Goal: Task Accomplishment & Management: Use online tool/utility

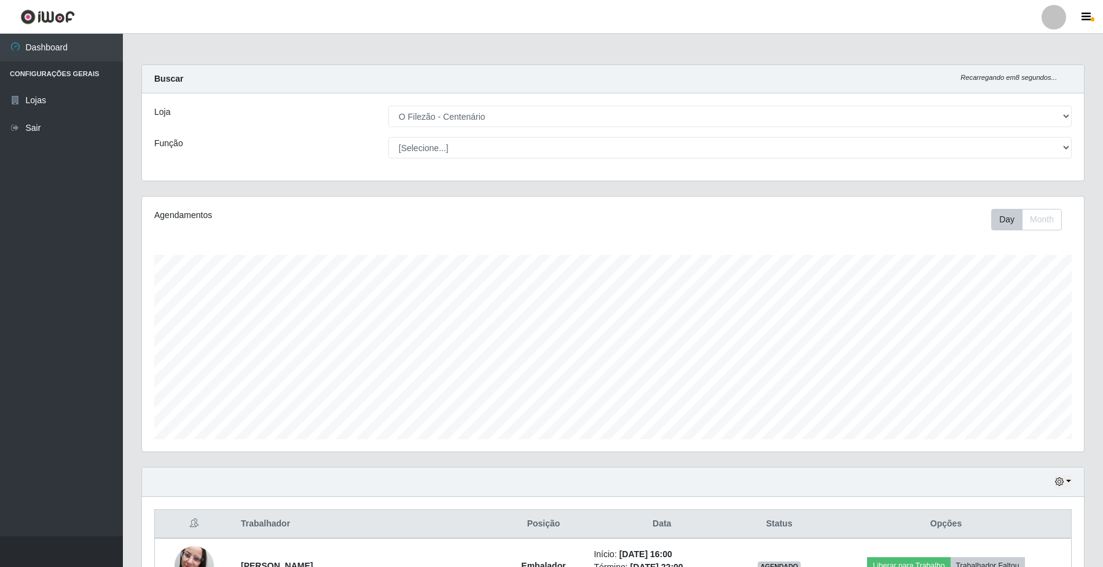
select select "203"
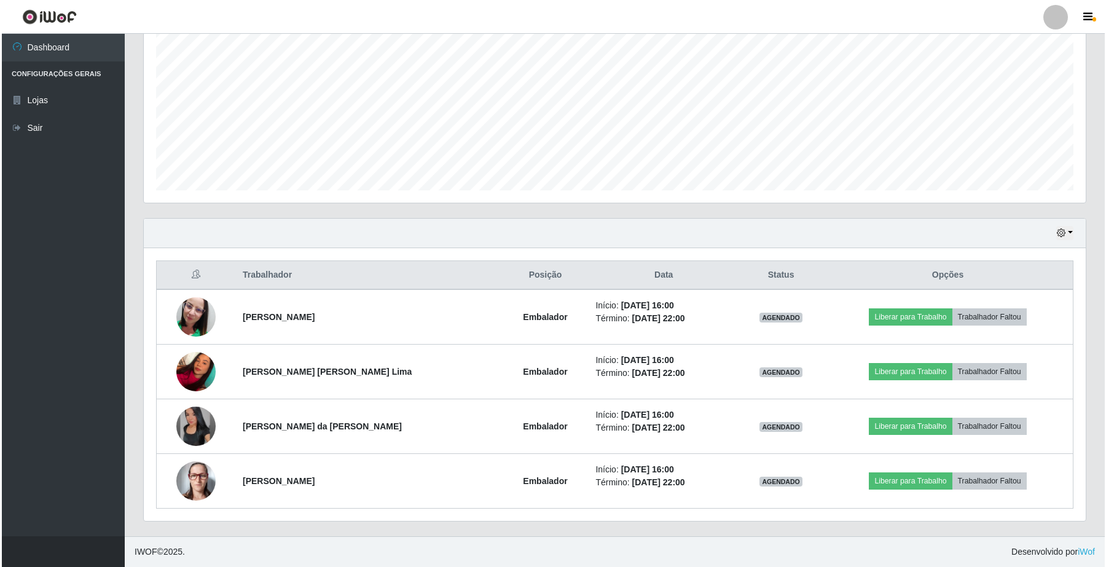
scroll to position [256, 942]
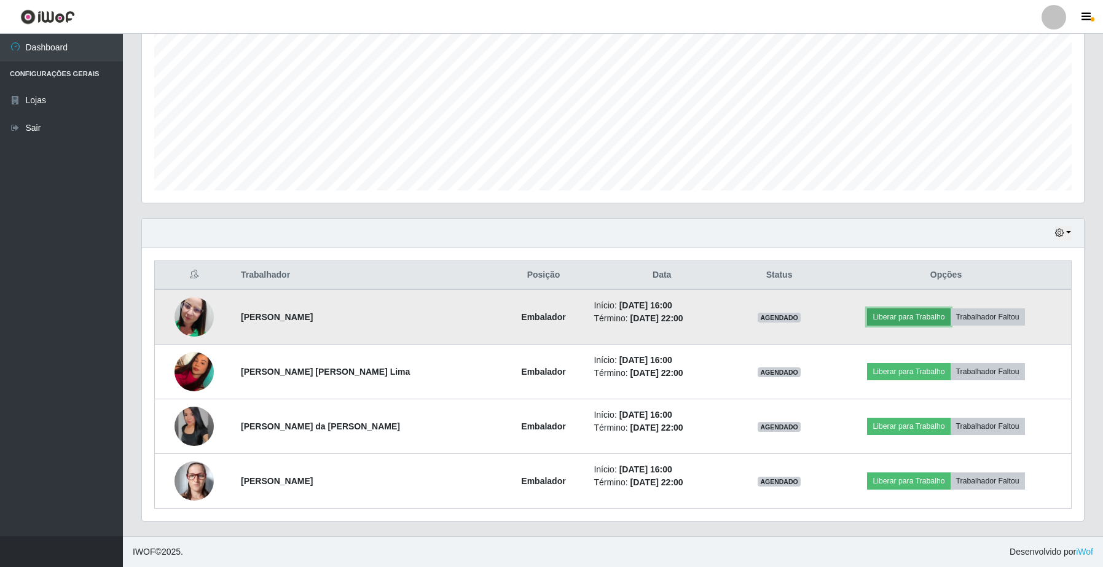
click at [902, 312] on button "Liberar para Trabalho" at bounding box center [908, 317] width 83 height 17
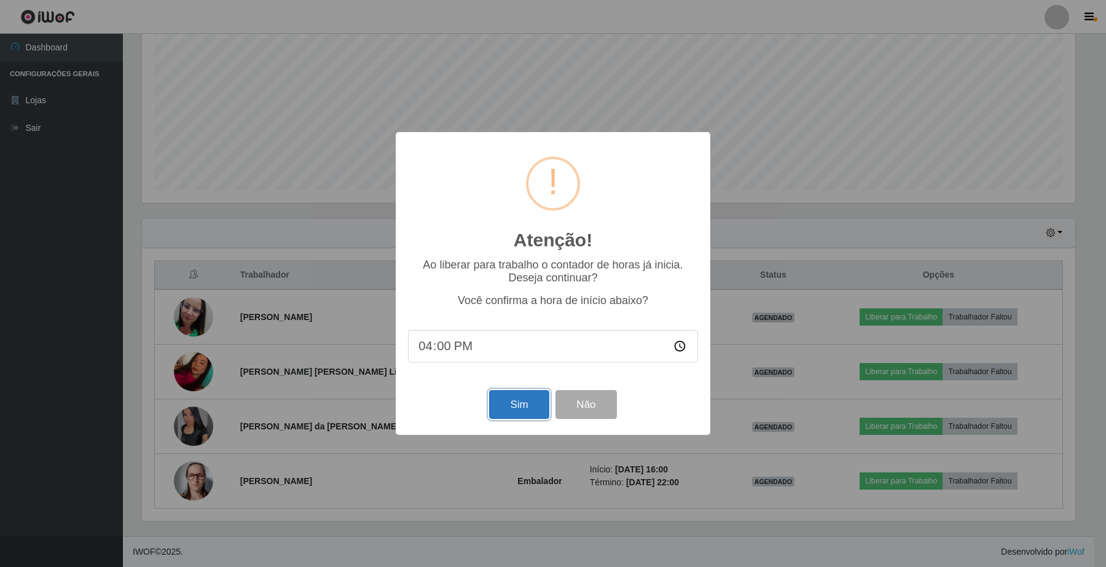
click at [525, 400] on button "Sim" at bounding box center [519, 404] width 60 height 29
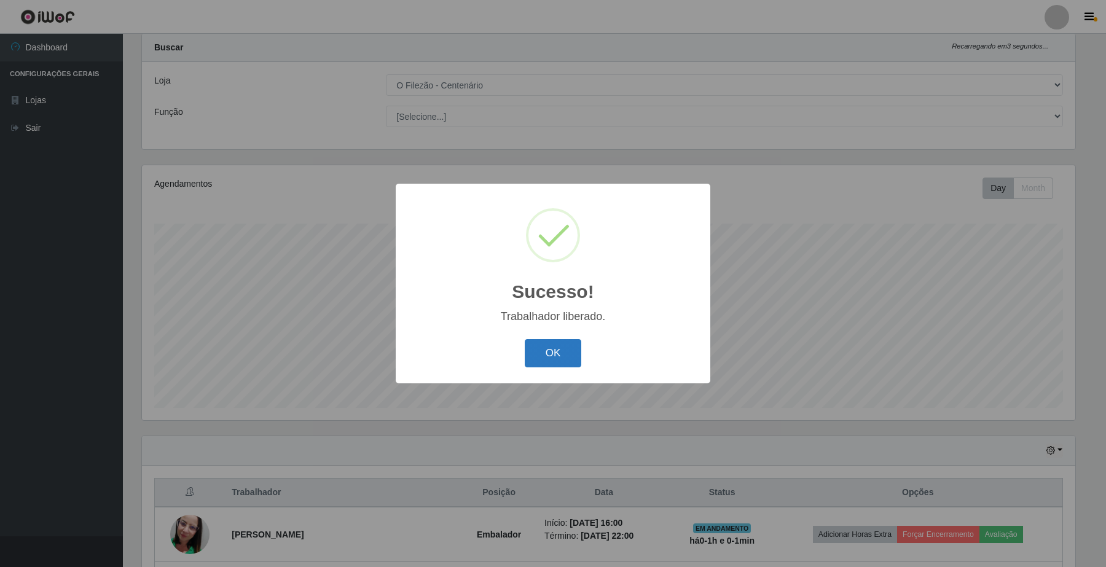
click at [552, 357] on button "OK" at bounding box center [553, 353] width 57 height 29
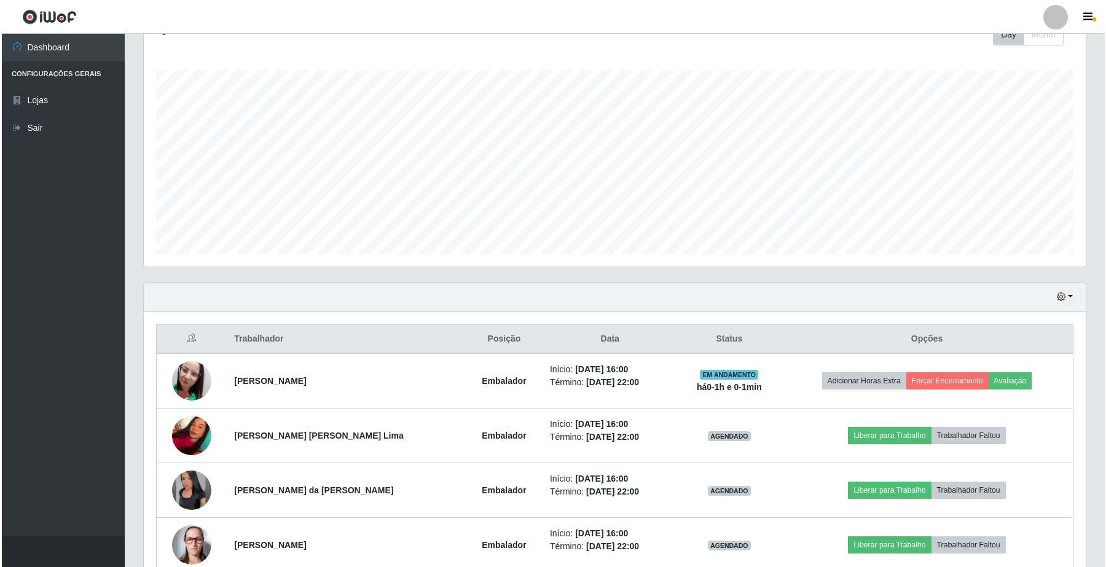
scroll to position [250, 0]
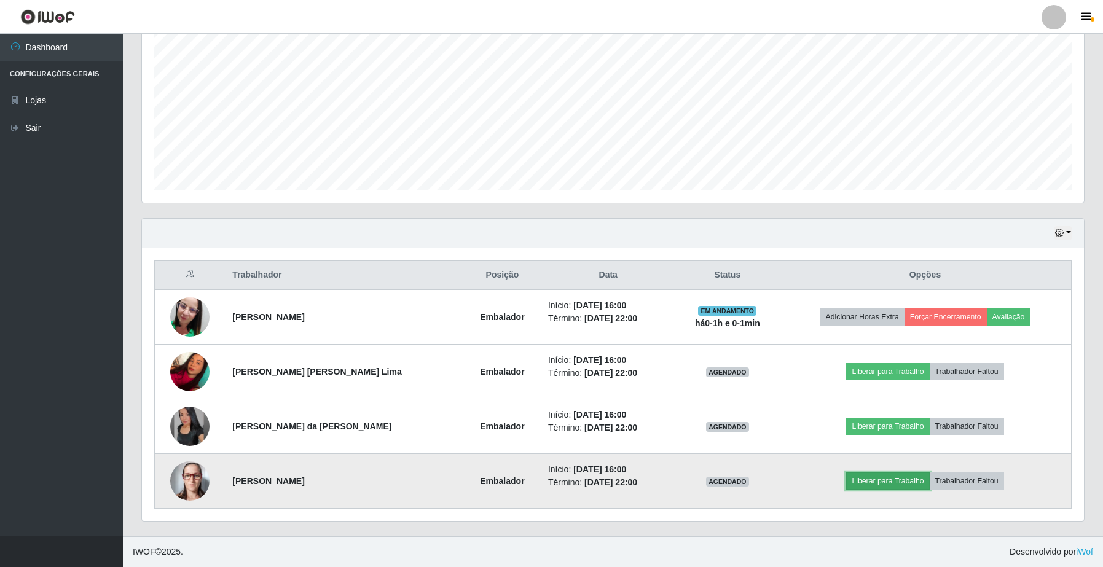
click at [876, 490] on button "Liberar para Trabalho" at bounding box center [887, 481] width 83 height 17
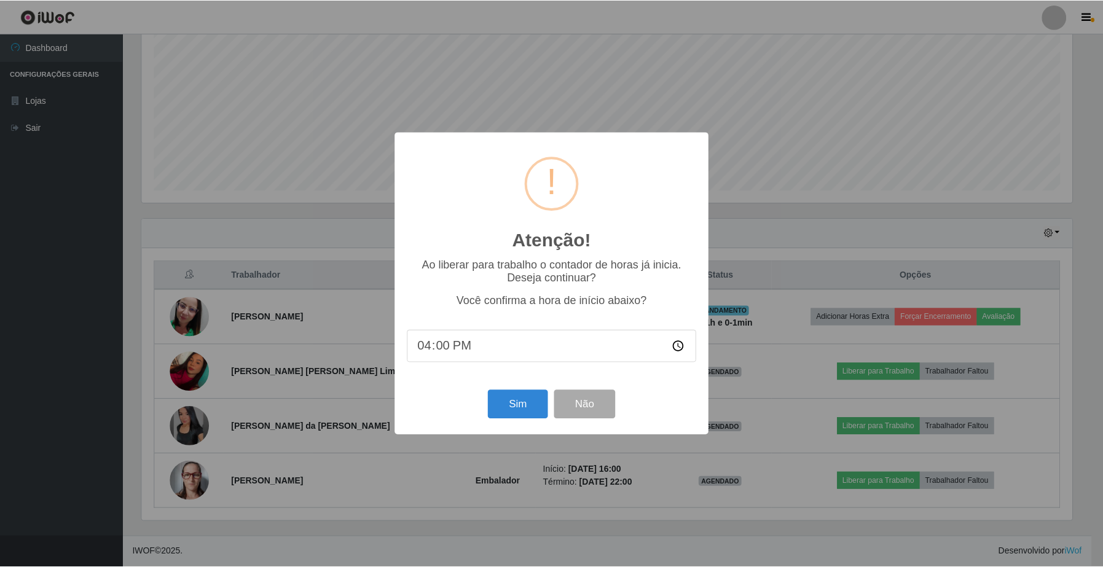
scroll to position [256, 933]
click at [504, 404] on button "Sim" at bounding box center [519, 404] width 60 height 29
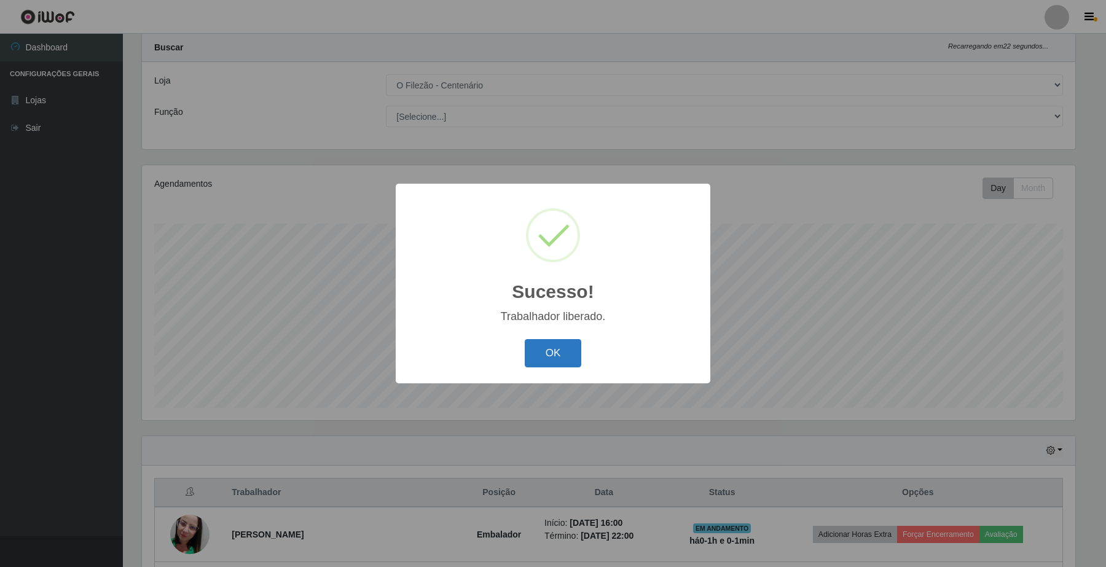
click at [553, 353] on button "OK" at bounding box center [553, 353] width 57 height 29
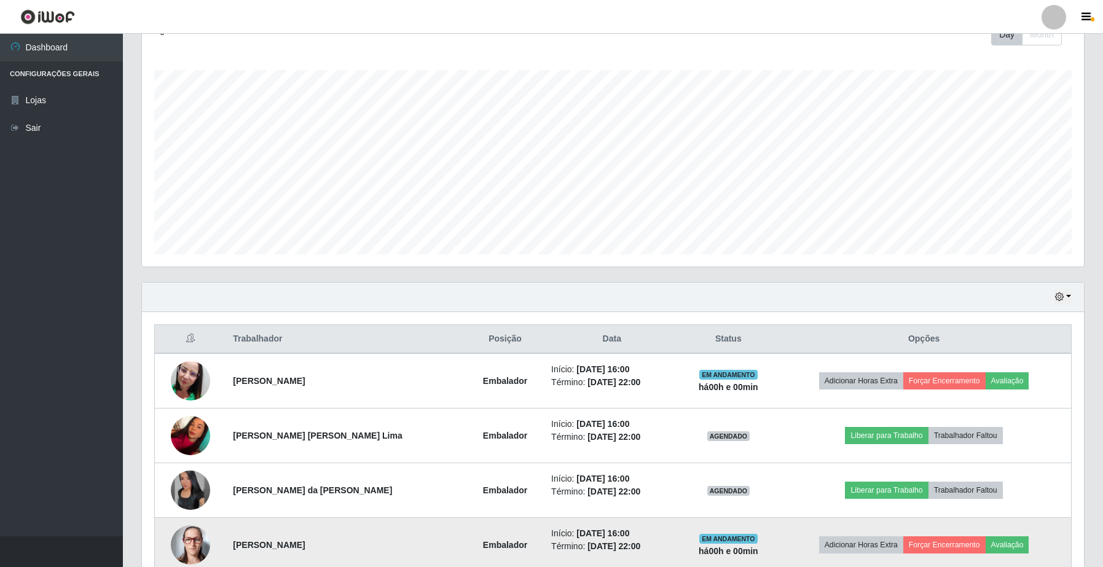
scroll to position [250, 0]
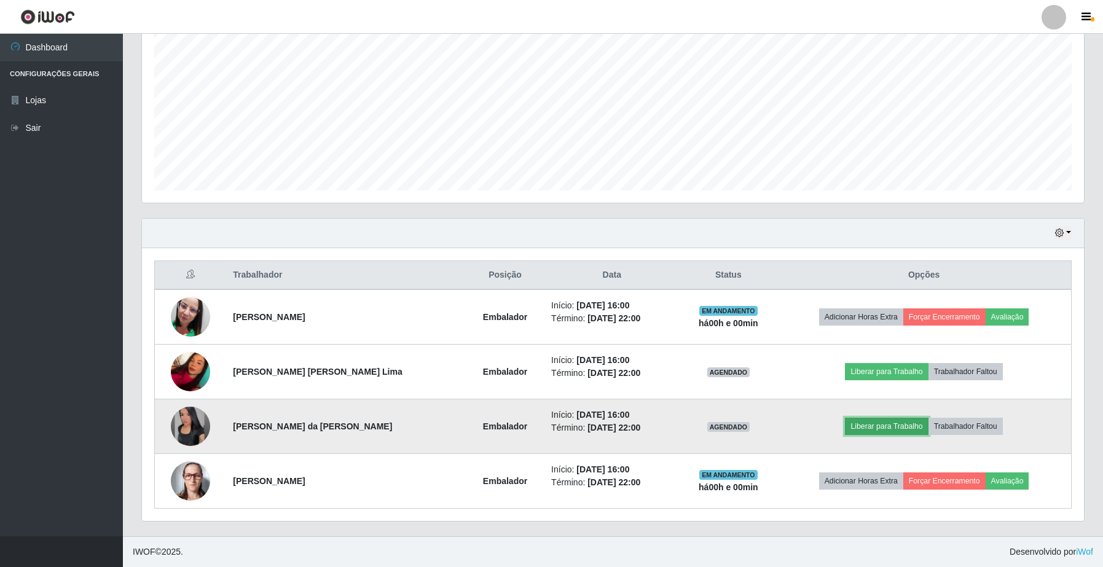
click at [859, 425] on button "Liberar para Trabalho" at bounding box center [886, 426] width 83 height 17
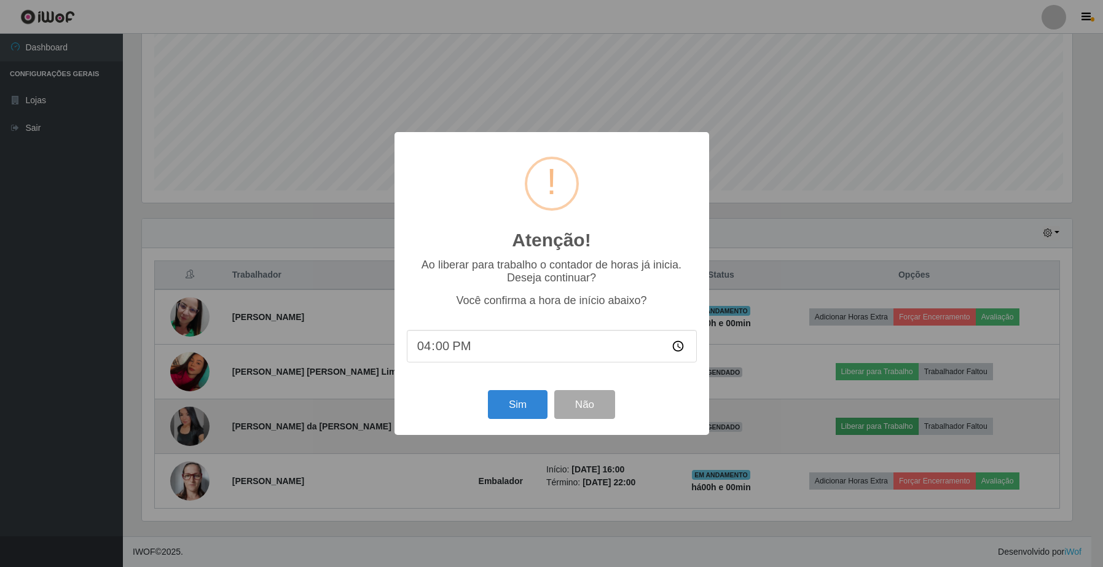
scroll to position [256, 933]
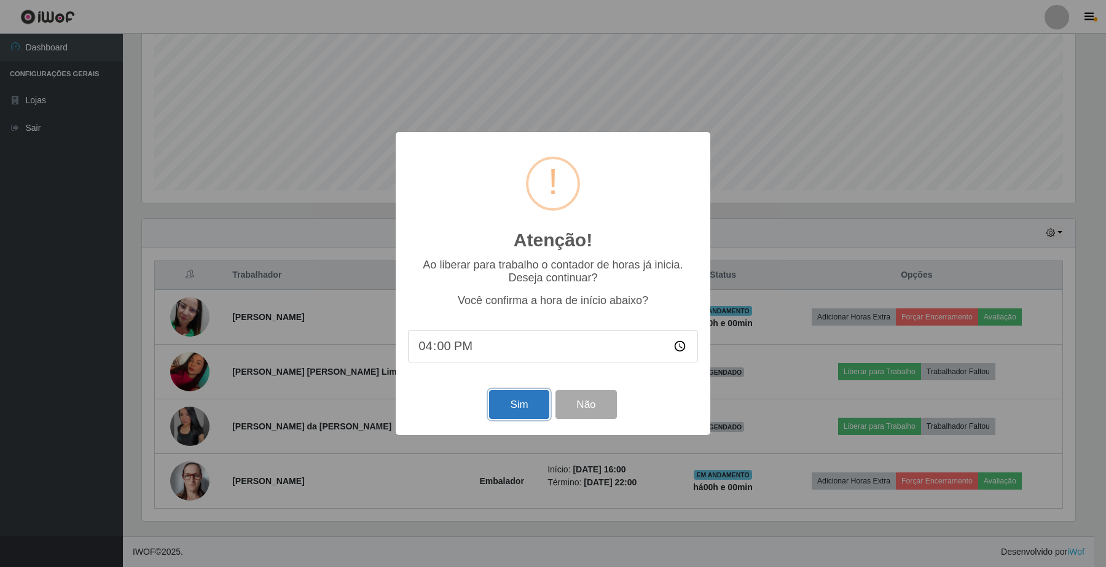
click at [532, 409] on button "Sim" at bounding box center [519, 404] width 60 height 29
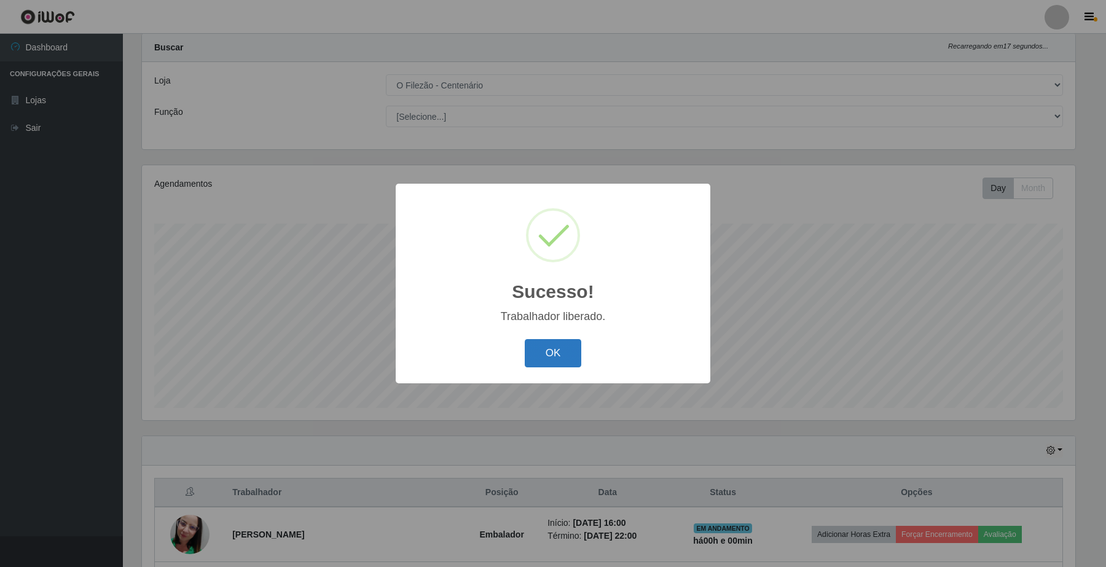
click at [567, 360] on button "OK" at bounding box center [553, 353] width 57 height 29
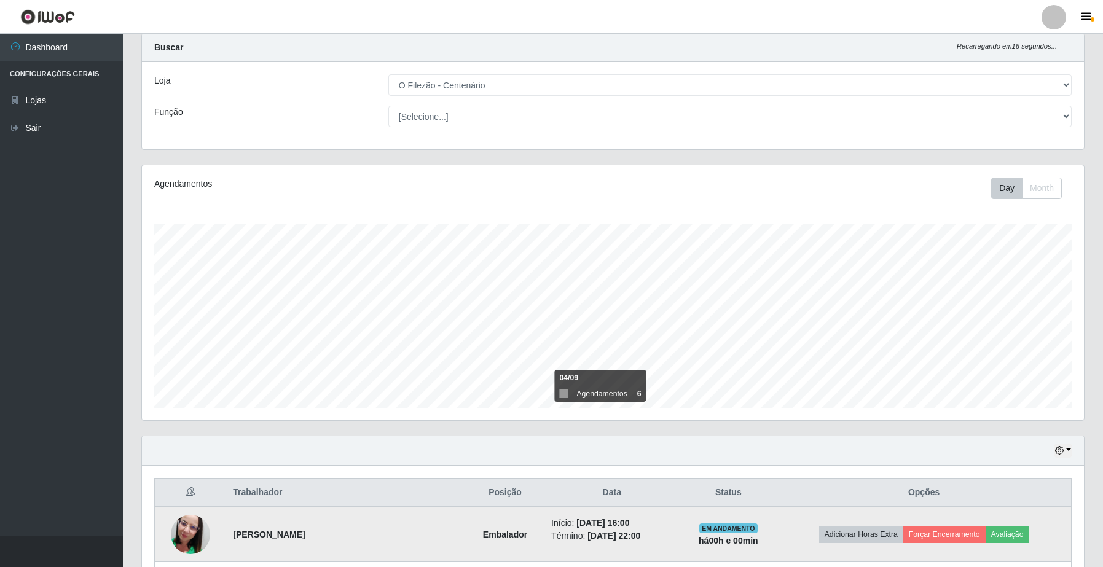
scroll to position [185, 0]
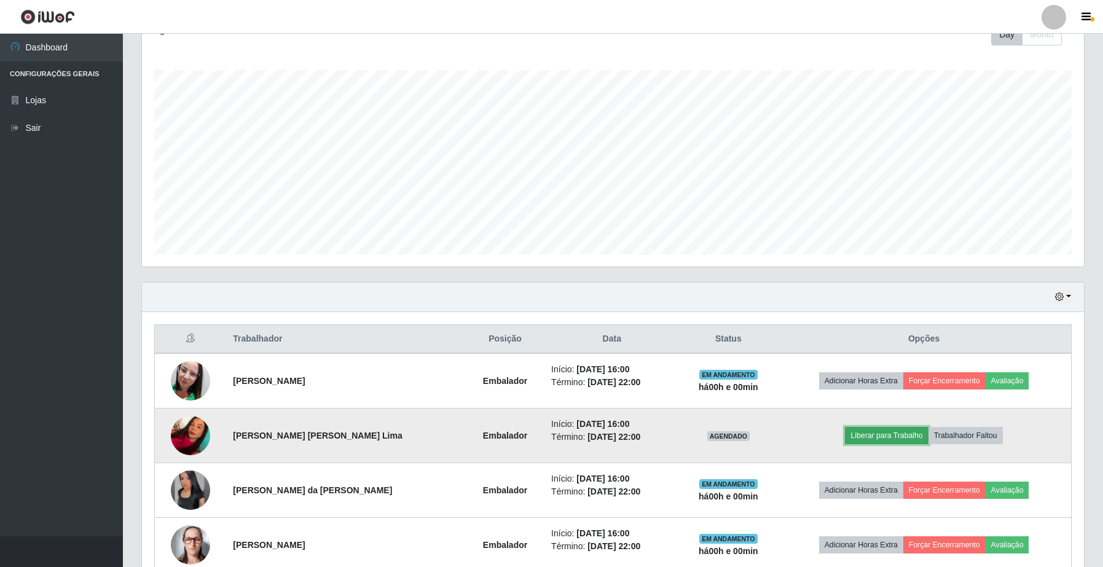
click at [879, 444] on button "Liberar para Trabalho" at bounding box center [886, 435] width 83 height 17
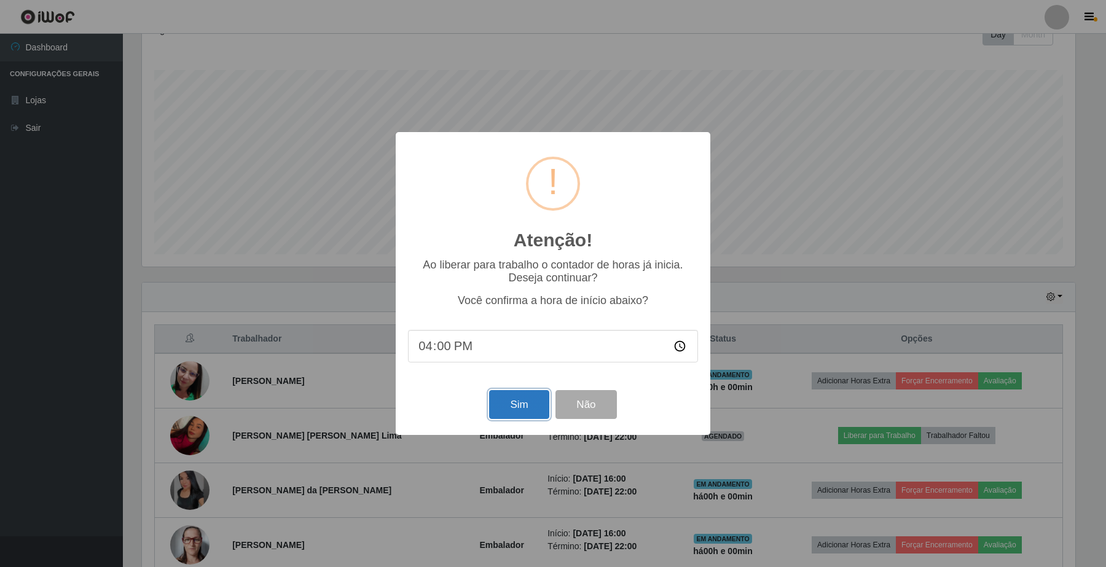
click at [521, 410] on button "Sim" at bounding box center [519, 404] width 60 height 29
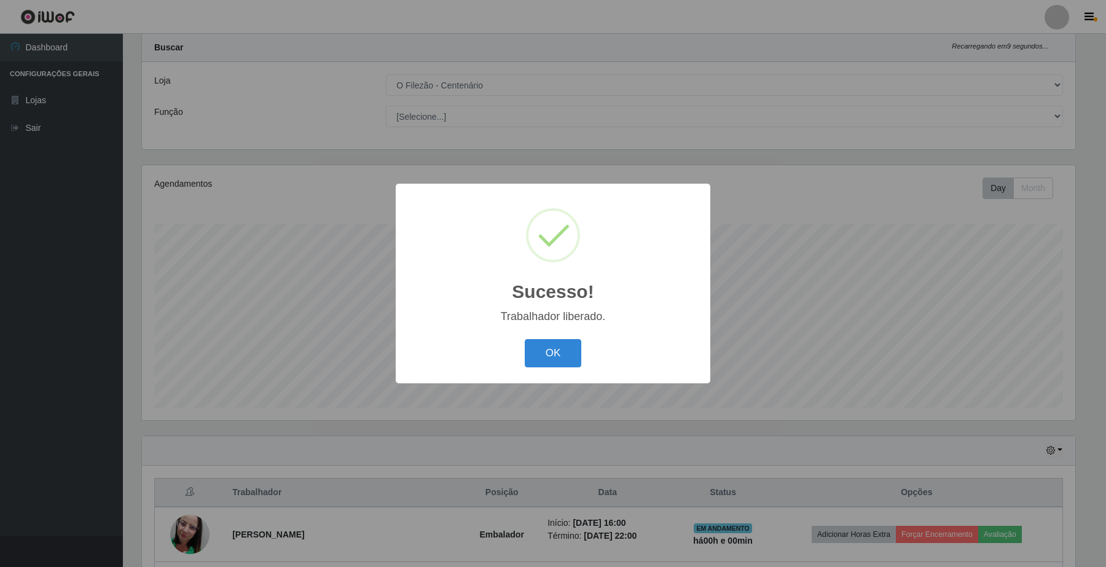
click at [550, 371] on div "OK Cancel" at bounding box center [553, 353] width 290 height 35
click at [548, 363] on button "OK" at bounding box center [553, 353] width 57 height 29
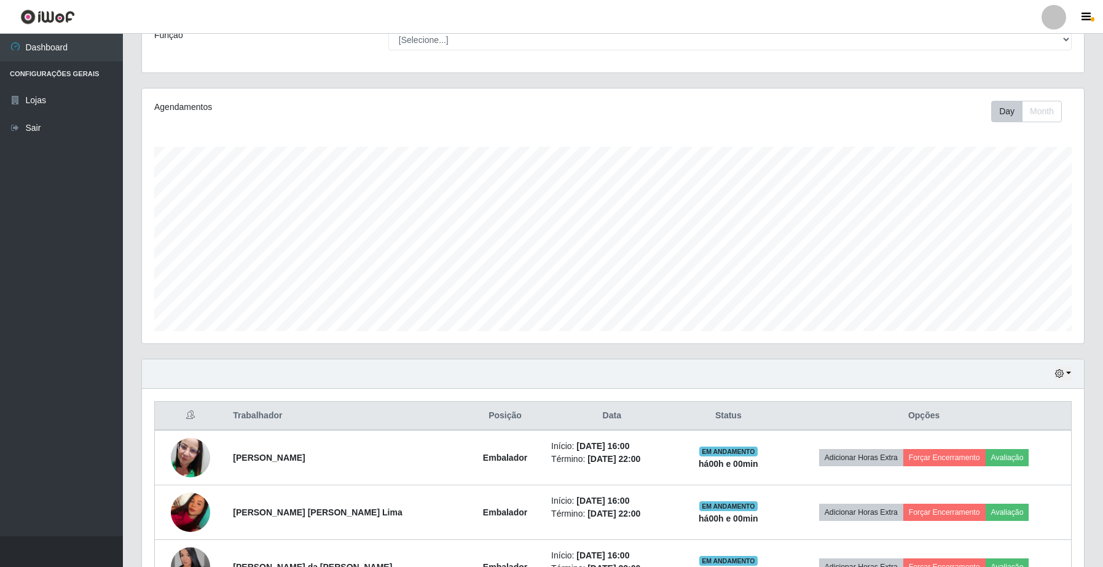
scroll to position [250, 0]
